Goal: Task Accomplishment & Management: Manage account settings

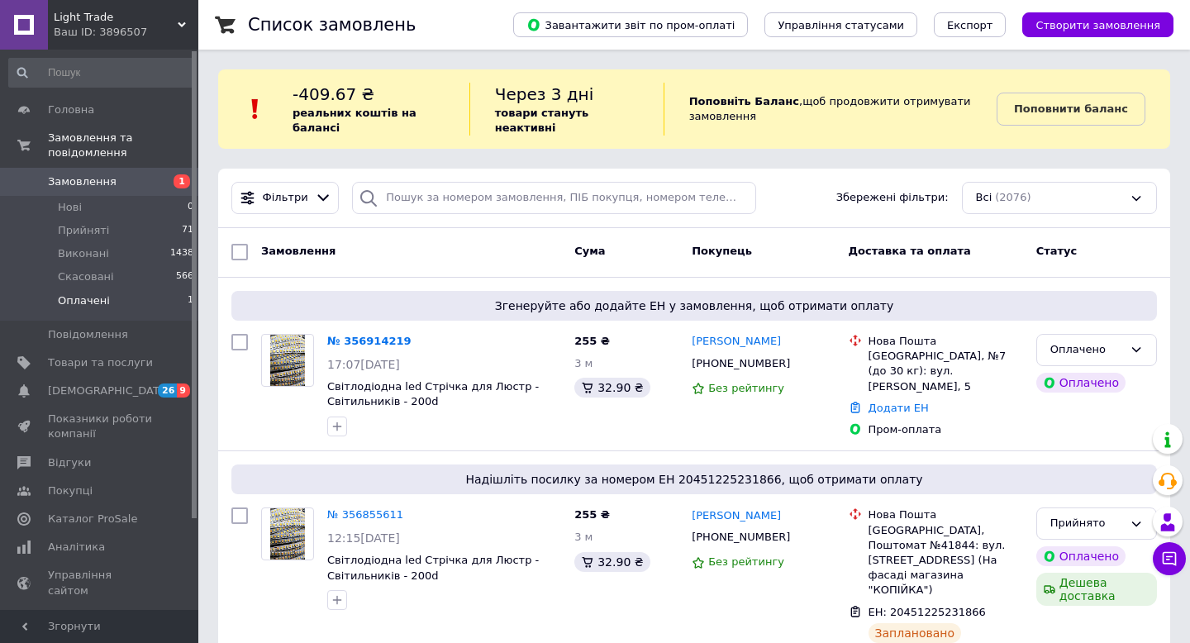
click at [127, 298] on li "Оплачені 1" at bounding box center [101, 304] width 203 height 31
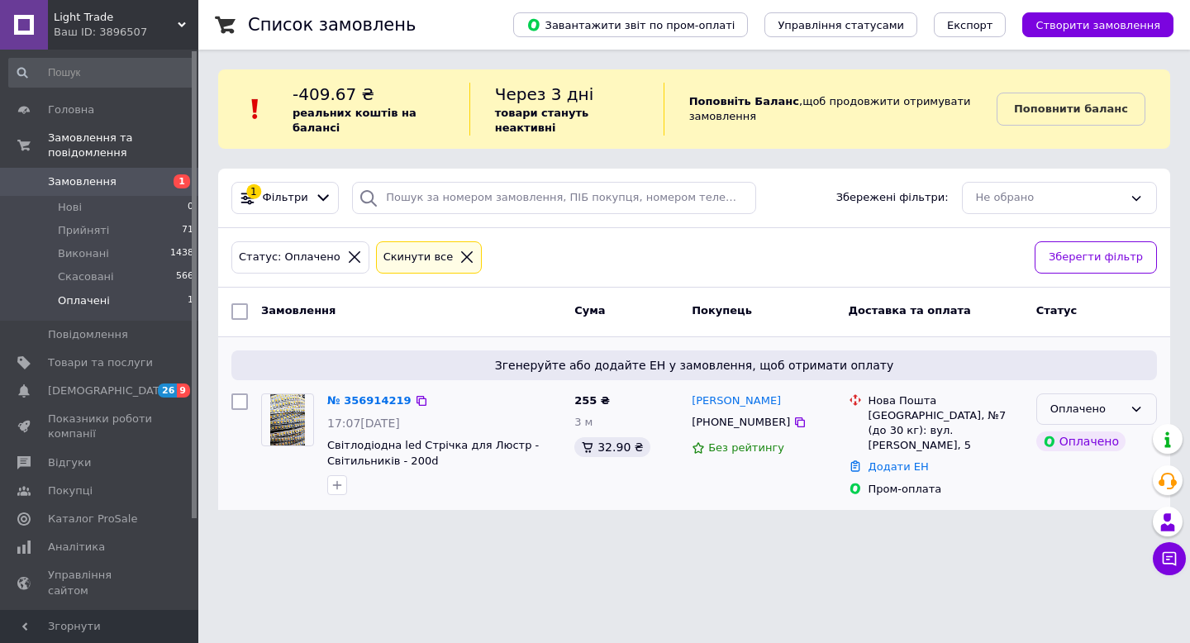
click at [1126, 412] on div "Оплачено" at bounding box center [1096, 409] width 121 height 32
click at [1088, 448] on li "Прийнято" at bounding box center [1096, 443] width 119 height 31
click at [67, 233] on span "Прийняті" at bounding box center [83, 230] width 51 height 15
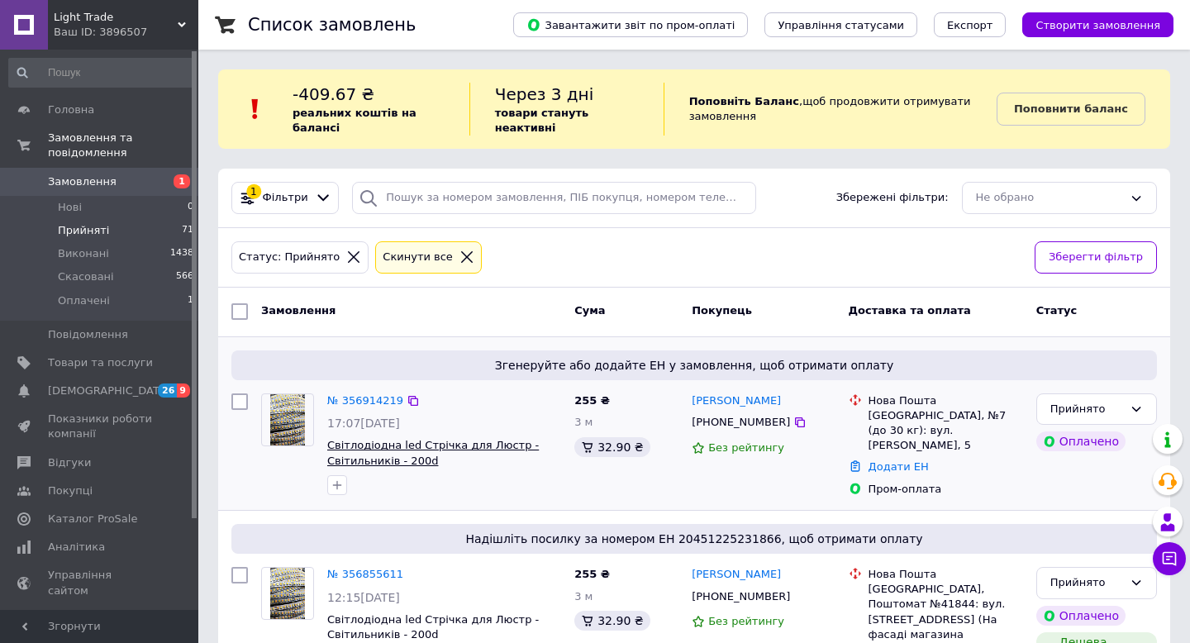
click at [489, 445] on span "Світлодіодна led Стрічка для Люстр - Світильників - 200d" at bounding box center [433, 453] width 212 height 28
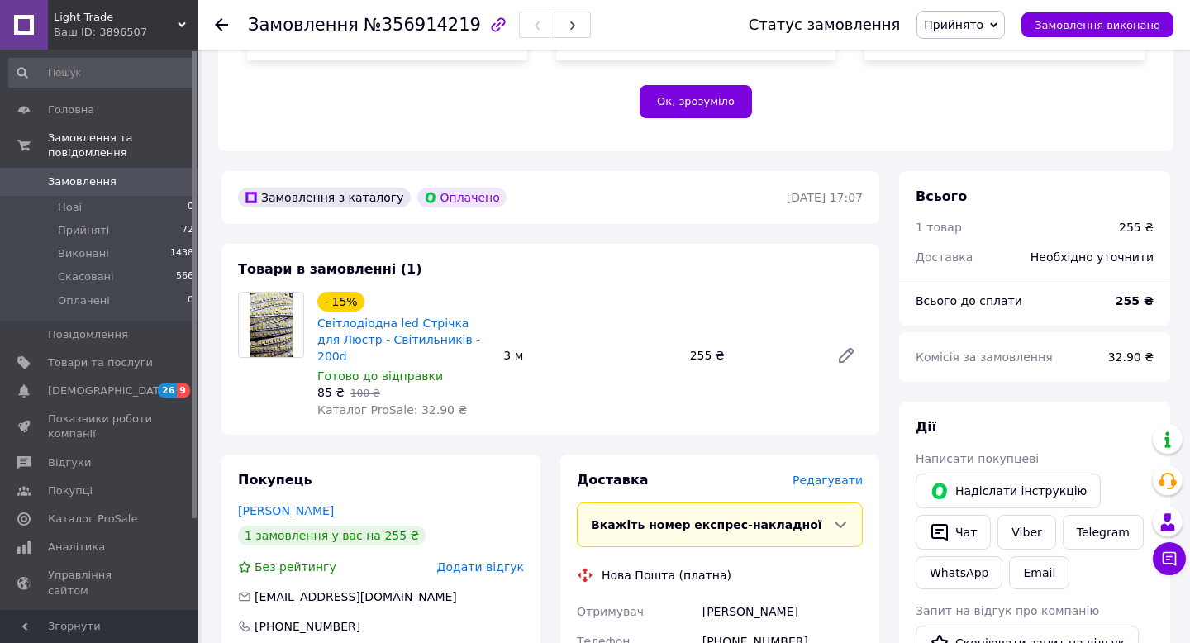
scroll to position [432, 0]
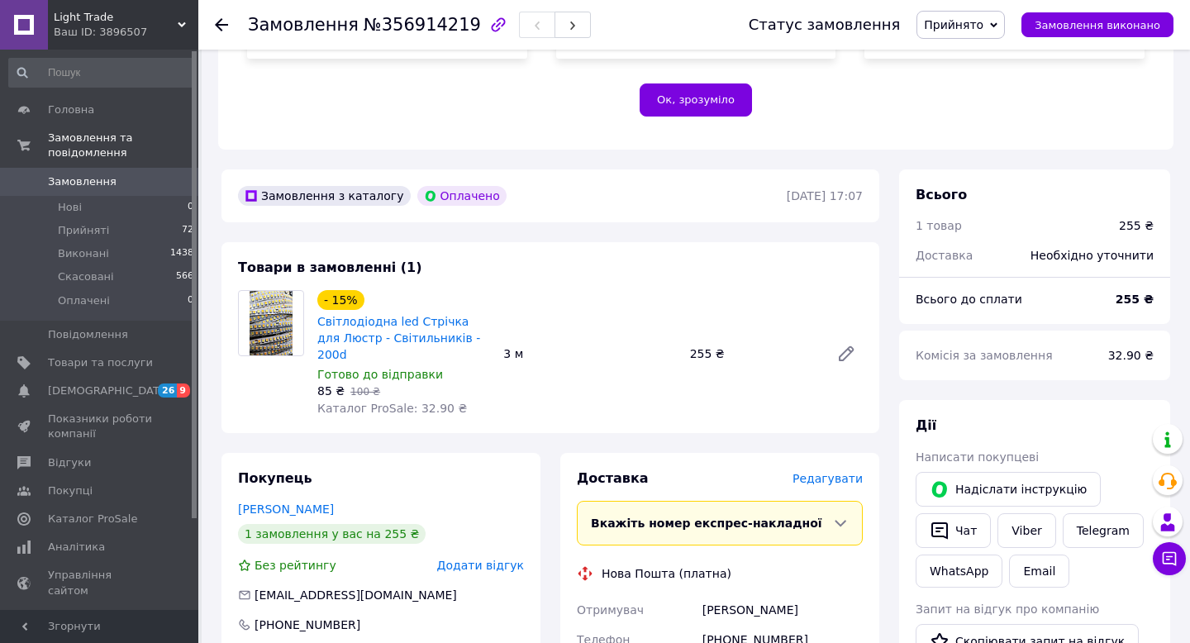
click at [829, 472] on span "Редагувати" at bounding box center [828, 478] width 70 height 13
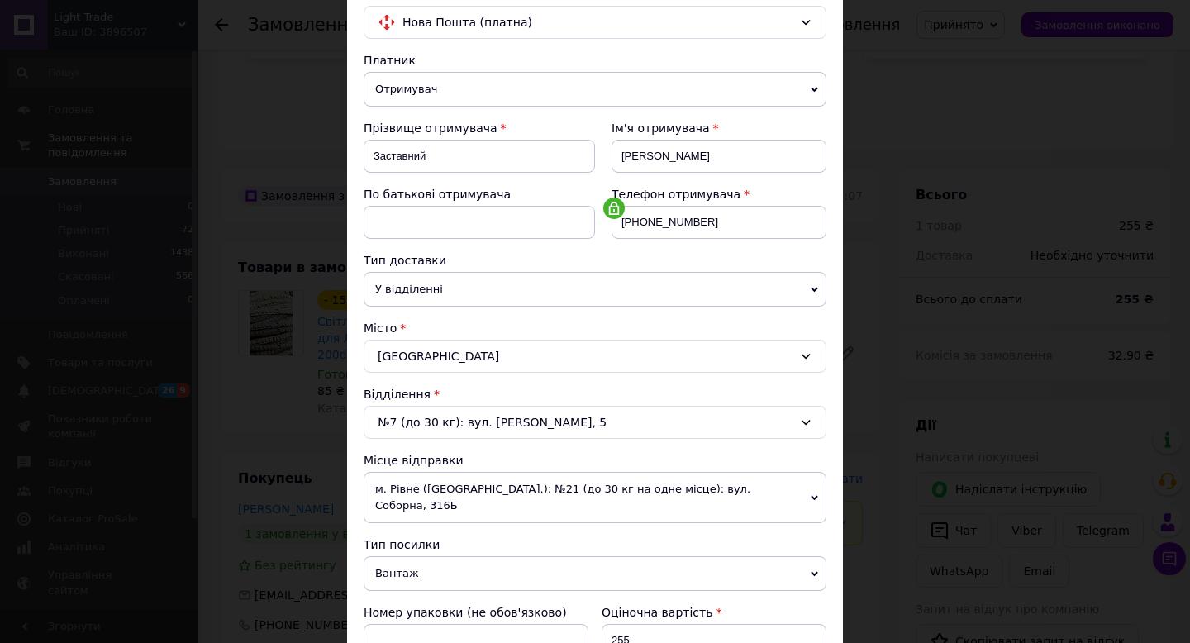
scroll to position [0, 0]
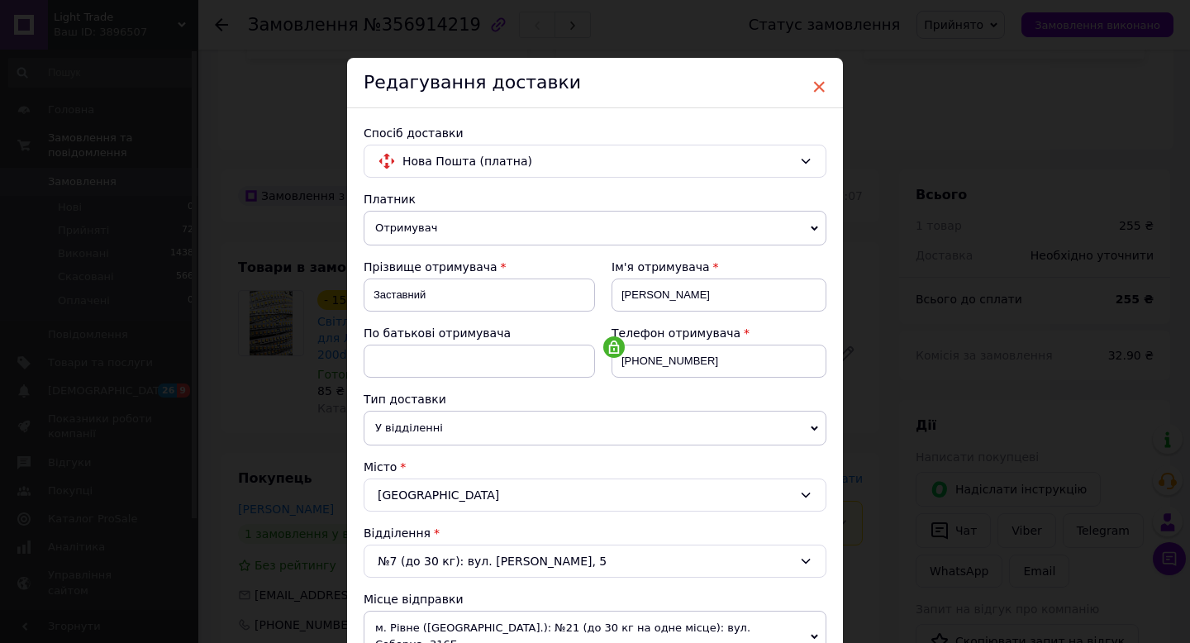
click at [818, 82] on span "×" at bounding box center [819, 87] width 15 height 28
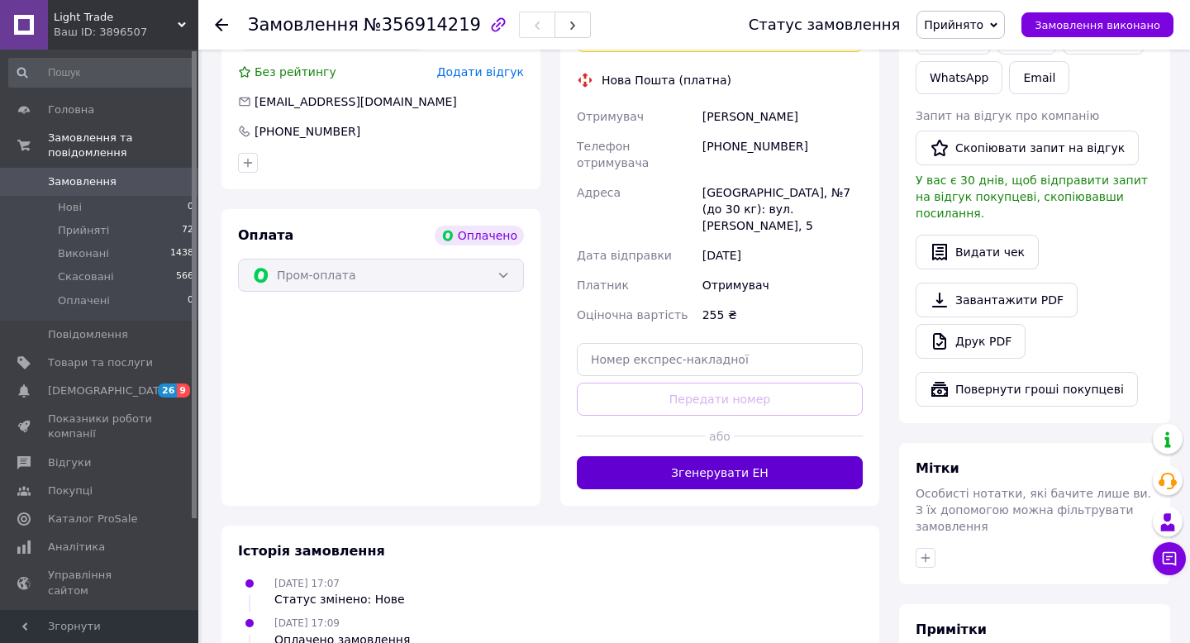
scroll to position [955, 0]
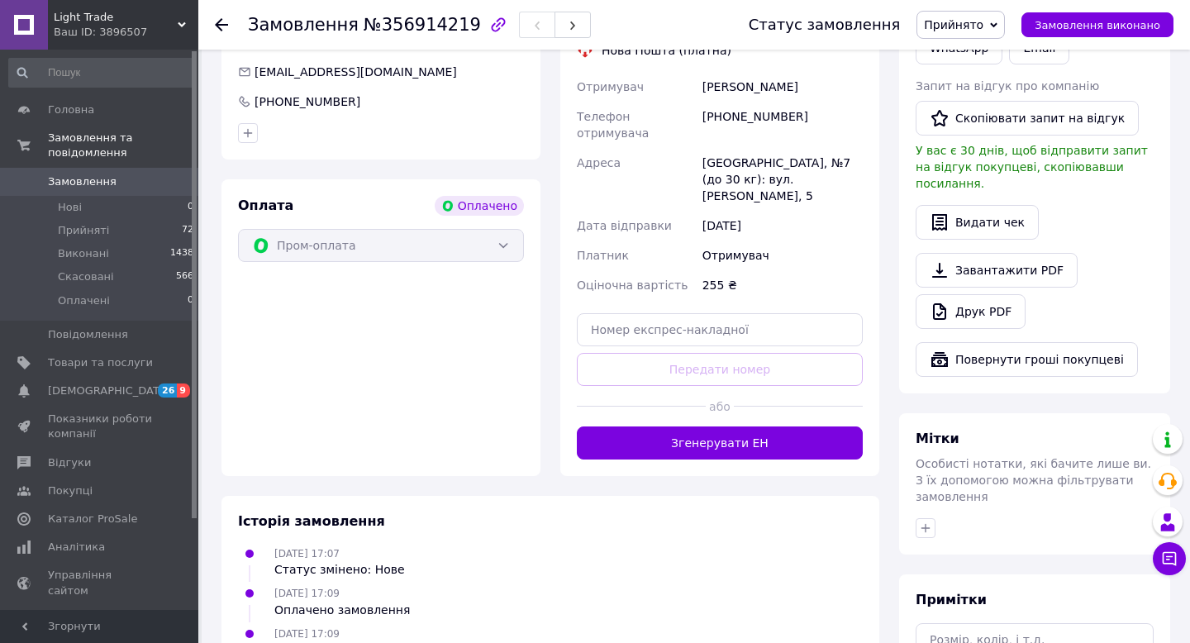
click at [779, 379] on div "Доставка Редагувати Вкажіть номер експрес-накладної Обов'язково введіть номер е…" at bounding box center [719, 203] width 319 height 547
click at [783, 426] on button "Згенерувати ЕН" at bounding box center [720, 442] width 286 height 33
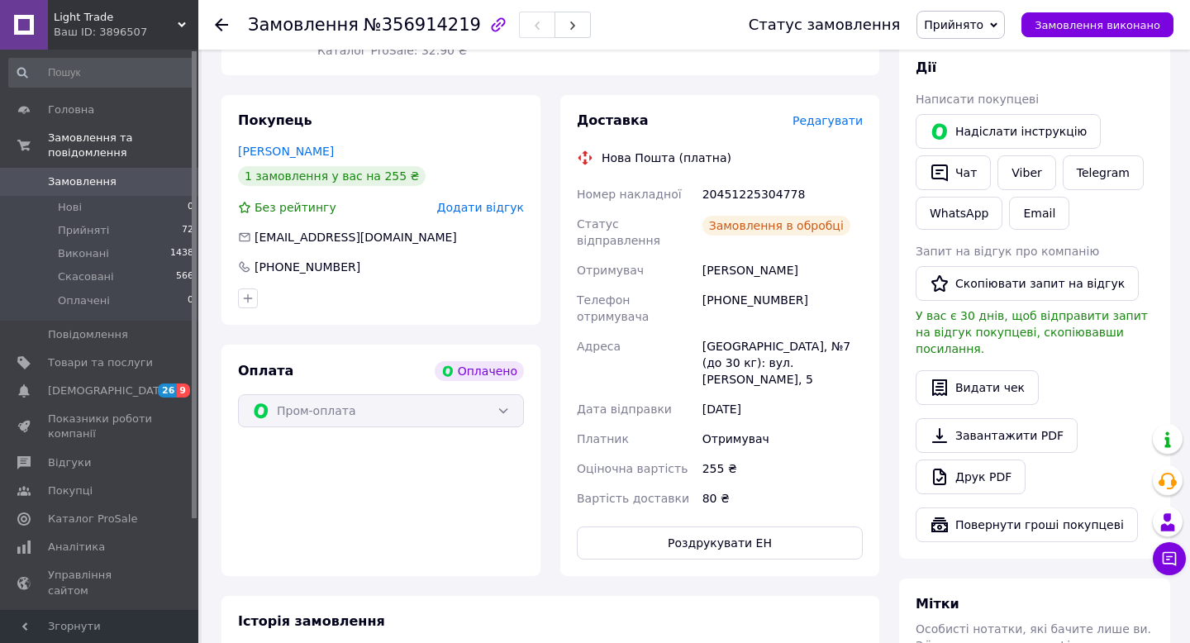
scroll to position [788, 0]
